Goal: Transaction & Acquisition: Purchase product/service

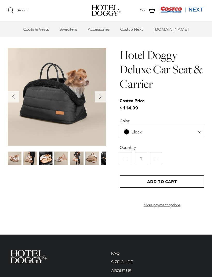
scroll to position [465, 0]
click at [15, 155] on img at bounding box center [15, 159] width 14 height 14
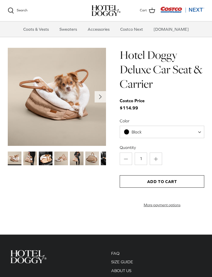
click at [27, 161] on img at bounding box center [30, 159] width 14 height 14
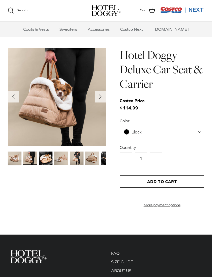
click at [43, 162] on img at bounding box center [46, 159] width 14 height 14
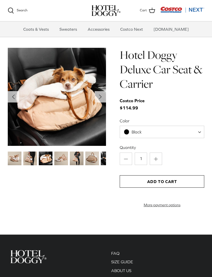
click at [89, 161] on img at bounding box center [92, 159] width 14 height 14
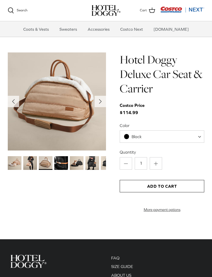
scroll to position [460, 0]
click at [73, 166] on img at bounding box center [77, 163] width 14 height 14
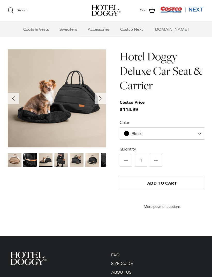
scroll to position [463, 0]
click at [73, 162] on img at bounding box center [77, 160] width 14 height 14
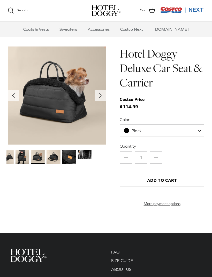
scroll to position [466, 0]
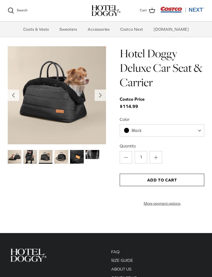
click at [73, 160] on img at bounding box center [77, 157] width 14 height 14
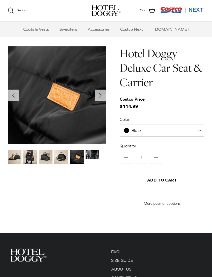
click at [60, 158] on img at bounding box center [61, 157] width 14 height 14
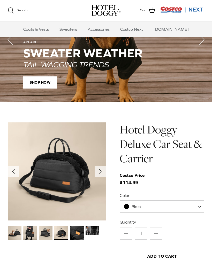
scroll to position [390, 0]
click at [175, 136] on h1 "Hotel Doggy Deluxe Car Seat & Carrier" at bounding box center [162, 144] width 84 height 44
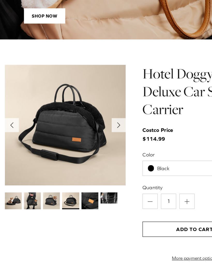
scroll to position [421, 0]
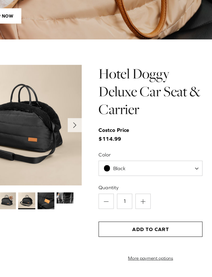
click at [157, 169] on span "Black" at bounding box center [162, 175] width 84 height 12
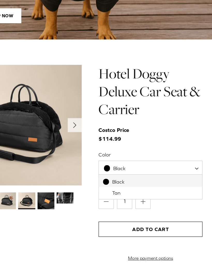
select select "Tan"
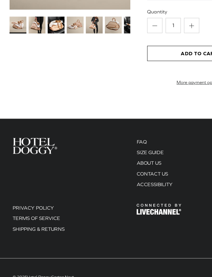
scroll to position [565, 0]
click at [129, 160] on link "SIZE GUIDE" at bounding box center [122, 162] width 22 height 5
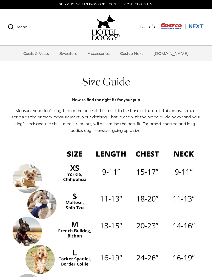
click at [102, 57] on link "Accessories" at bounding box center [98, 54] width 31 height 16
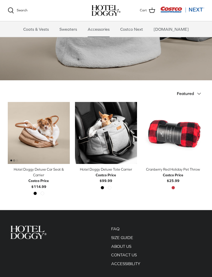
scroll to position [57, 0]
click at [128, 130] on img "Hotel Doggy Deluxe Tote Carrier" at bounding box center [106, 133] width 62 height 62
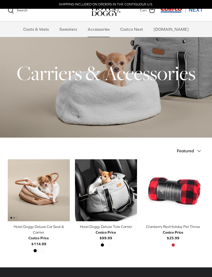
scroll to position [74, 0]
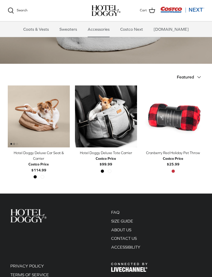
click at [26, 152] on div "Hotel Doggy Deluxe Car Seat & Carrier" at bounding box center [39, 156] width 62 height 12
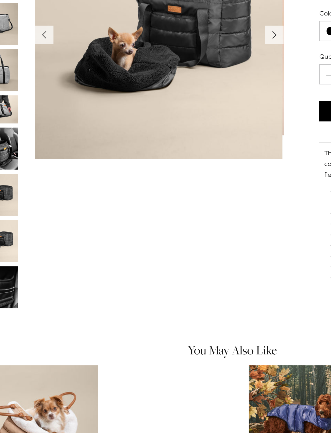
scroll to position [19, 0]
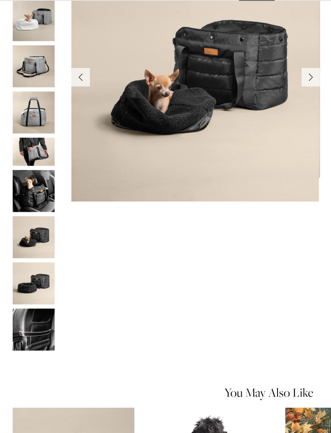
click at [18, 141] on img "Thumbnail Link" at bounding box center [21, 154] width 26 height 26
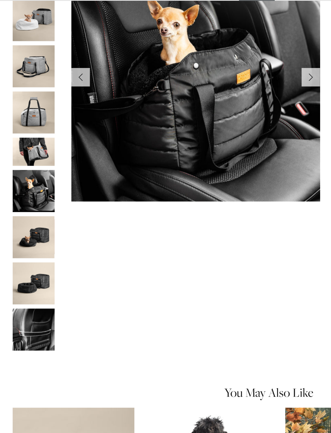
click at [13, 36] on img "Thumbnail Link" at bounding box center [21, 49] width 26 height 26
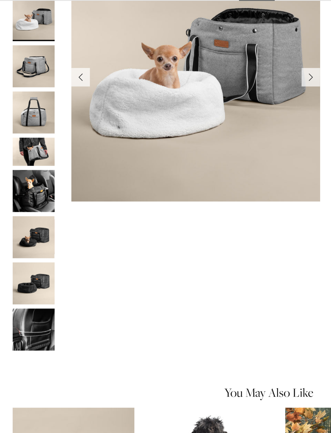
click at [17, 65] on img "Thumbnail Link" at bounding box center [21, 78] width 26 height 26
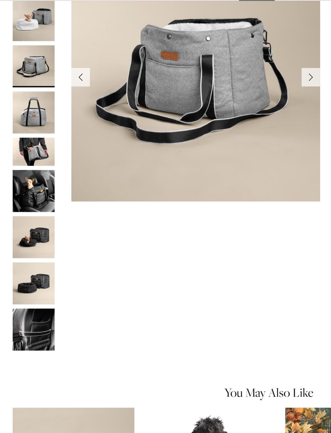
click at [18, 93] on img "Thumbnail Link" at bounding box center [21, 106] width 26 height 26
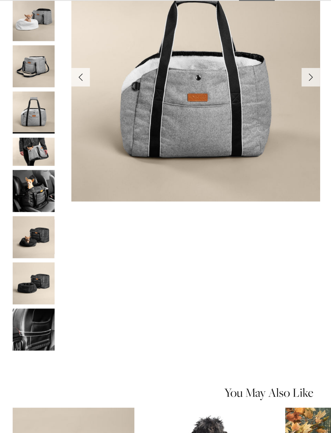
click at [16, 121] on img "Thumbnail Link" at bounding box center [21, 129] width 26 height 17
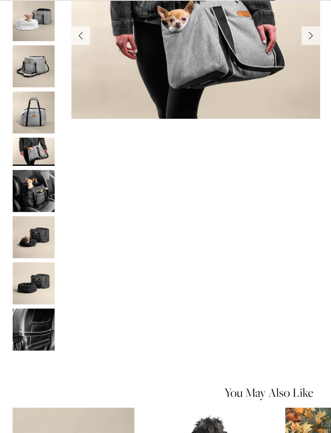
click at [16, 141] on img "Thumbnail Link" at bounding box center [21, 154] width 26 height 26
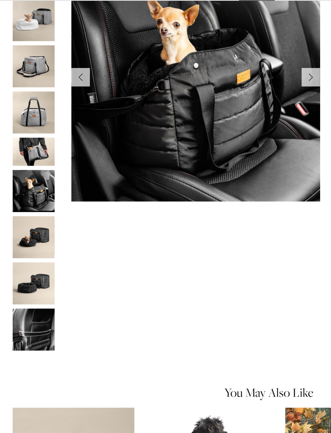
click at [17, 198] on img "Thumbnail Link" at bounding box center [21, 211] width 26 height 26
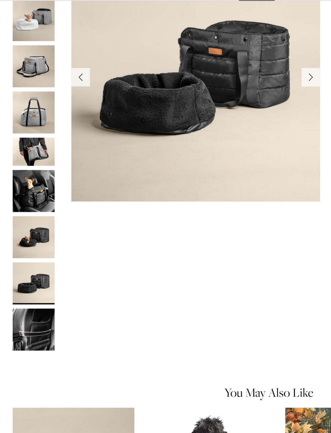
click at [16, 227] on img "Thumbnail Link" at bounding box center [21, 240] width 26 height 26
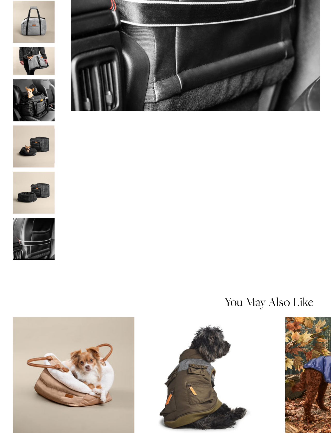
click at [19, 198] on img "Thumbnail Link" at bounding box center [21, 211] width 26 height 26
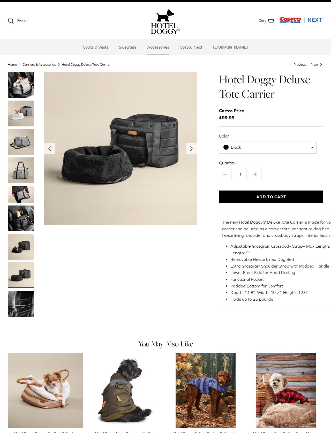
scroll to position [0, 0]
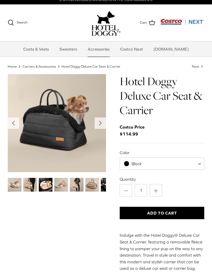
scroll to position [5, 0]
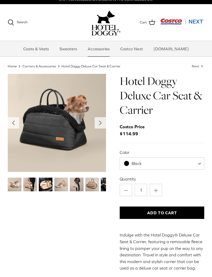
click at [88, 187] on img "Thumbnail Link" at bounding box center [92, 185] width 14 height 14
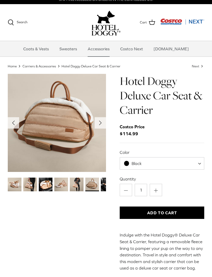
click at [72, 187] on img "Thumbnail Link" at bounding box center [77, 185] width 14 height 14
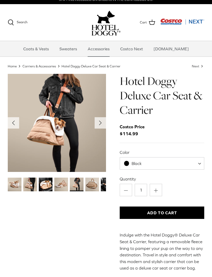
click at [52, 182] on img "Thumbnail Link" at bounding box center [46, 185] width 14 height 14
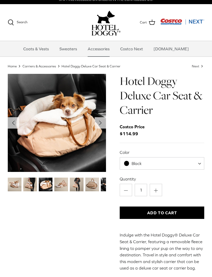
click at [31, 182] on img "Thumbnail Link" at bounding box center [30, 185] width 14 height 14
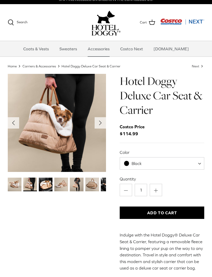
click at [18, 181] on img "Thumbnail Link" at bounding box center [15, 185] width 14 height 14
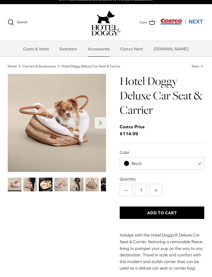
click at [44, 188] on img "Thumbnail Link" at bounding box center [46, 185] width 14 height 14
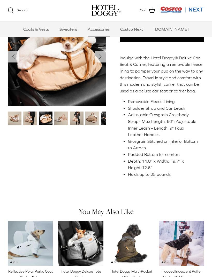
scroll to position [129, 0]
